Goal: Task Accomplishment & Management: Complete application form

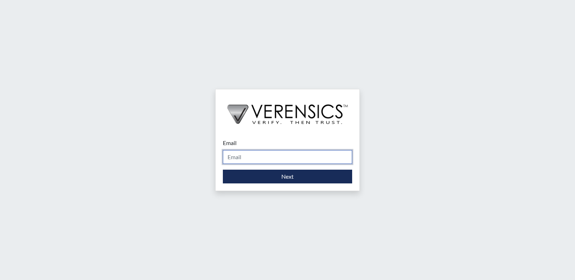
click at [263, 158] on input "Email" at bounding box center [287, 157] width 129 height 14
type input "[PERSON_NAME][EMAIL_ADDRESS][PERSON_NAME][DOMAIN_NAME]"
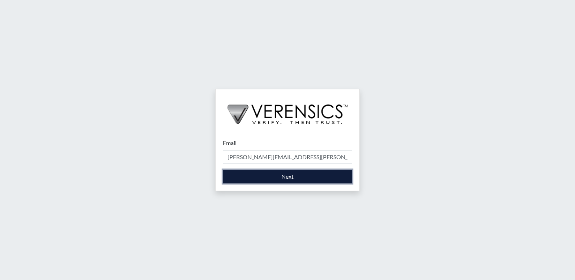
click at [259, 179] on button "Next" at bounding box center [287, 176] width 129 height 14
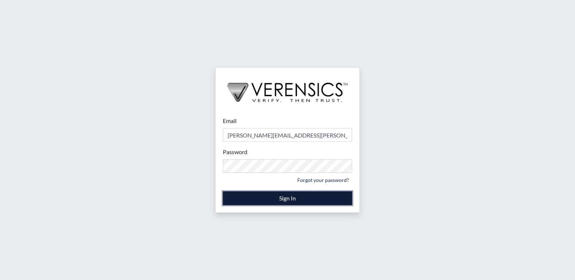
click at [255, 196] on button "Sign In" at bounding box center [287, 198] width 129 height 14
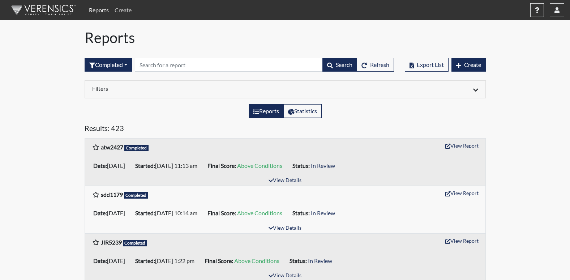
click at [123, 12] on link "Create" at bounding box center [123, 10] width 23 height 14
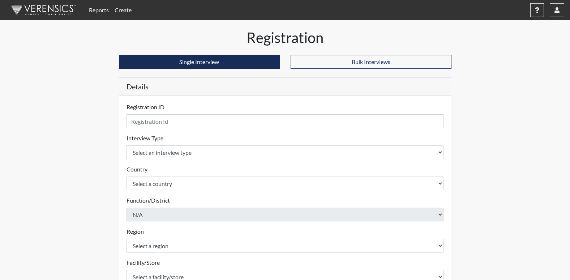
click at [157, 129] on form "Registration ID Please provide a registration ID. Interview Type Select an inte…" at bounding box center [284, 232] width 317 height 259
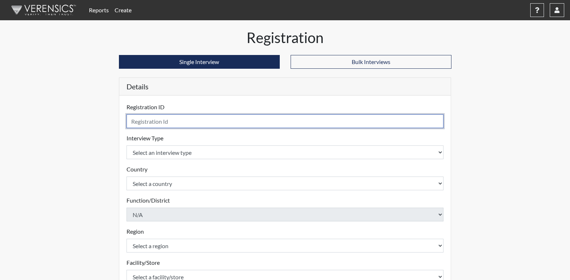
click at [160, 124] on input "text" at bounding box center [284, 121] width 317 height 14
type input "RMG8433"
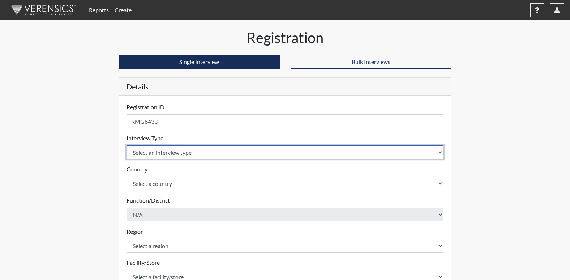
click at [188, 152] on select "Select an interview type Corrections Pre-Employment" at bounding box center [284, 152] width 317 height 14
select select "ff733e93-e1bf-11ea-9c9f-0eff0cf7eb8f"
click at [126, 145] on select "Select an interview type Corrections Pre-Employment" at bounding box center [284, 152] width 317 height 14
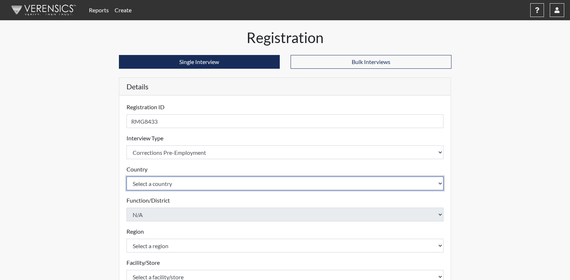
click at [170, 184] on select "Select a country [GEOGRAPHIC_DATA] [GEOGRAPHIC_DATA]" at bounding box center [284, 183] width 317 height 14
select select "united-states-of-[GEOGRAPHIC_DATA]"
click at [126, 176] on select "Select a country [GEOGRAPHIC_DATA] [GEOGRAPHIC_DATA]" at bounding box center [284, 183] width 317 height 14
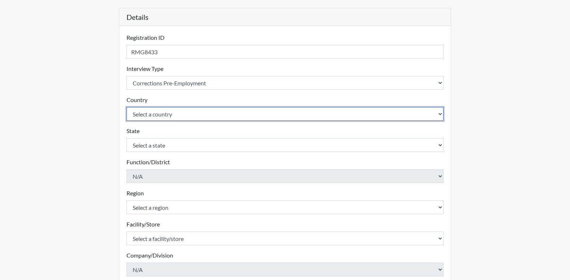
scroll to position [72, 0]
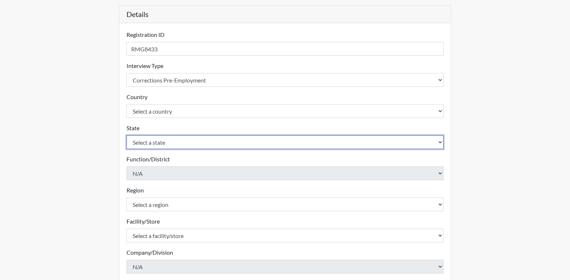
click at [145, 141] on select "Select a state [US_STATE] [US_STATE] [US_STATE] [US_STATE] [US_STATE] [US_STATE…" at bounding box center [284, 142] width 317 height 14
select select "GA"
click at [126, 135] on select "Select a state [US_STATE] [US_STATE] [US_STATE] [US_STATE] [US_STATE] [US_STATE…" at bounding box center [284, 142] width 317 height 14
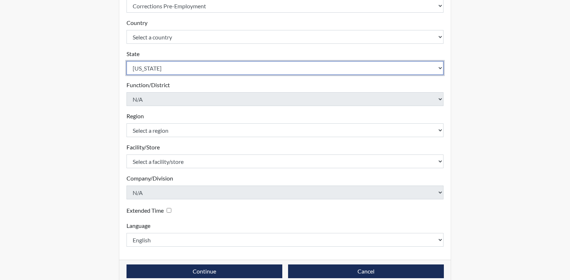
scroll to position [158, 0]
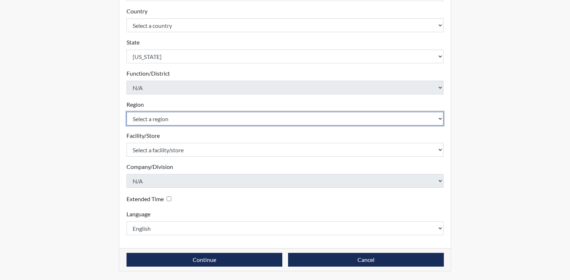
drag, startPoint x: 139, startPoint y: 114, endPoint x: 139, endPoint y: 120, distance: 6.2
click at [139, 114] on select "Select a region [GEOGRAPHIC_DATA]" at bounding box center [284, 119] width 317 height 14
click at [146, 121] on select "Select a region [GEOGRAPHIC_DATA]" at bounding box center [284, 119] width 317 height 14
select select "51976826-f18e-4b67-8d3b-b0a0fa2f97ff"
click at [126, 112] on select "Select a region [GEOGRAPHIC_DATA]" at bounding box center [284, 119] width 317 height 14
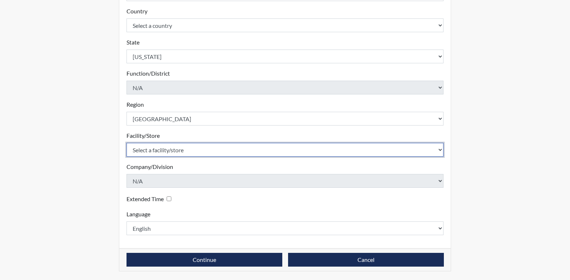
click at [144, 144] on select "Select a facility/store [PERSON_NAME]" at bounding box center [284, 150] width 317 height 14
select select "26626ab7-56a1-437f-96f2-2870d0fac929"
click at [126, 143] on select "Select a facility/store [PERSON_NAME]" at bounding box center [284, 150] width 317 height 14
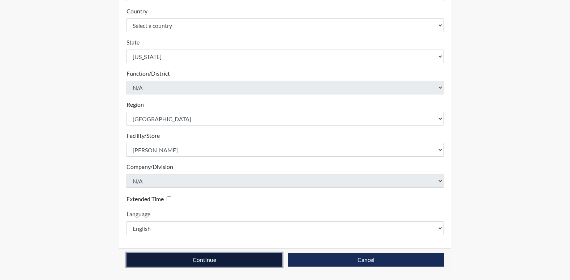
click at [258, 260] on button "Continue" at bounding box center [204, 259] width 156 height 14
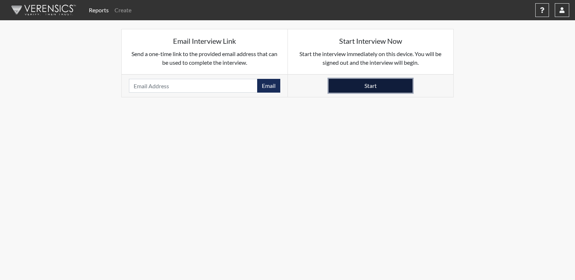
click at [367, 86] on button "Start" at bounding box center [371, 86] width 84 height 14
